Goal: Information Seeking & Learning: Learn about a topic

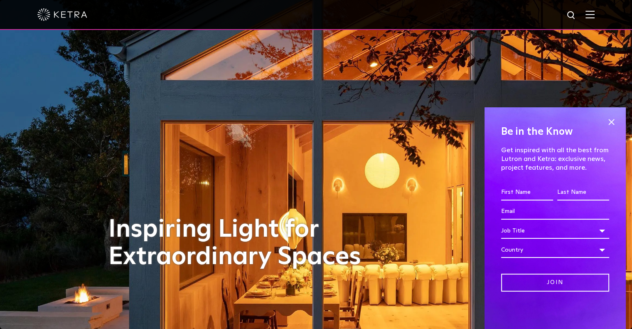
click at [602, 14] on div at bounding box center [316, 15] width 632 height 30
click at [613, 124] on span at bounding box center [611, 122] width 12 height 12
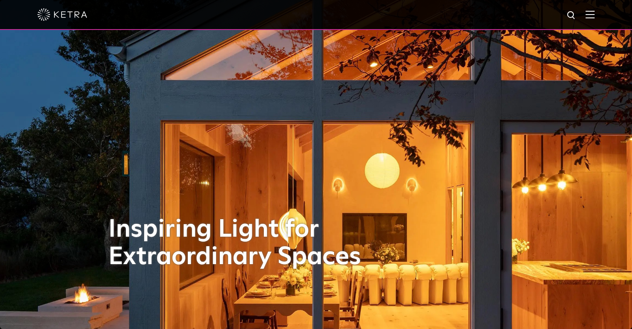
click at [595, 13] on img at bounding box center [590, 14] width 9 height 8
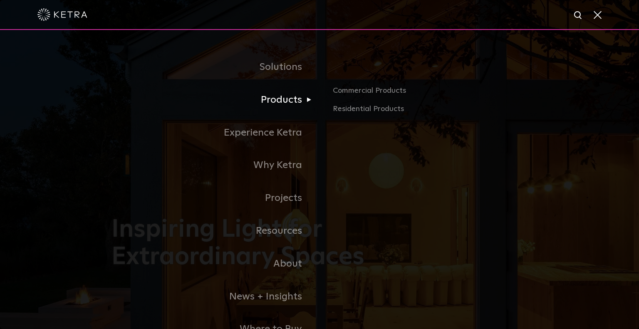
click at [291, 99] on link "Products" at bounding box center [215, 100] width 208 height 33
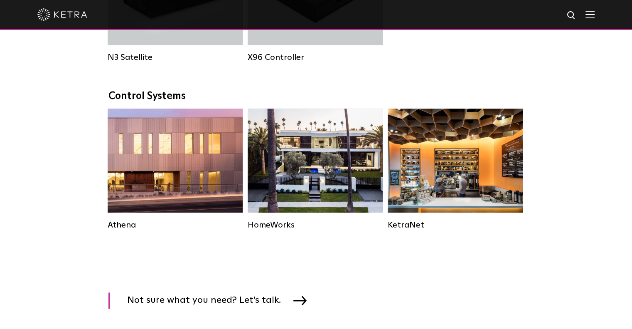
scroll to position [1123, 0]
